Goal: Entertainment & Leisure: Browse casually

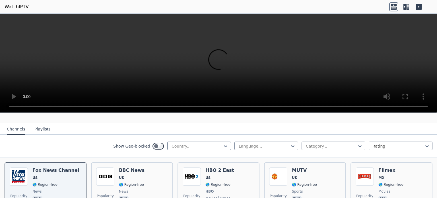
scroll to position [52, 0]
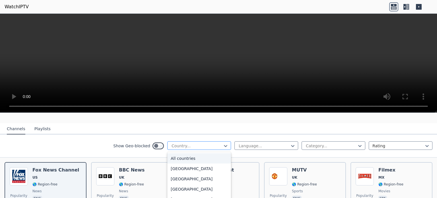
click at [215, 143] on div at bounding box center [197, 146] width 52 height 6
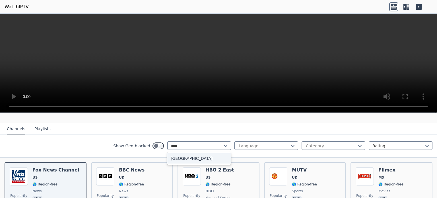
type input "*****"
click at [197, 153] on div "[GEOGRAPHIC_DATA]" at bounding box center [199, 158] width 64 height 10
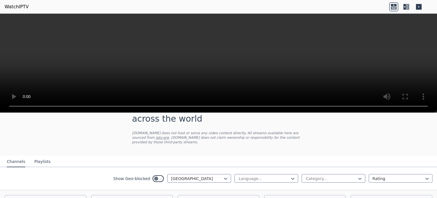
scroll to position [19, 0]
click at [335, 176] on div at bounding box center [331, 179] width 52 height 6
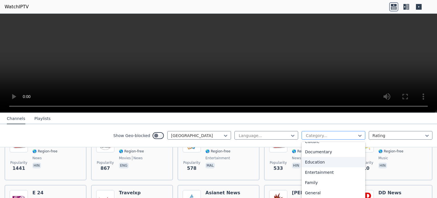
scroll to position [79, 0]
click at [335, 171] on div "Entertainment" at bounding box center [334, 172] width 64 height 10
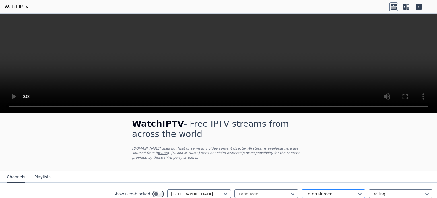
scroll to position [3, 0]
